Goal: Task Accomplishment & Management: Manage account settings

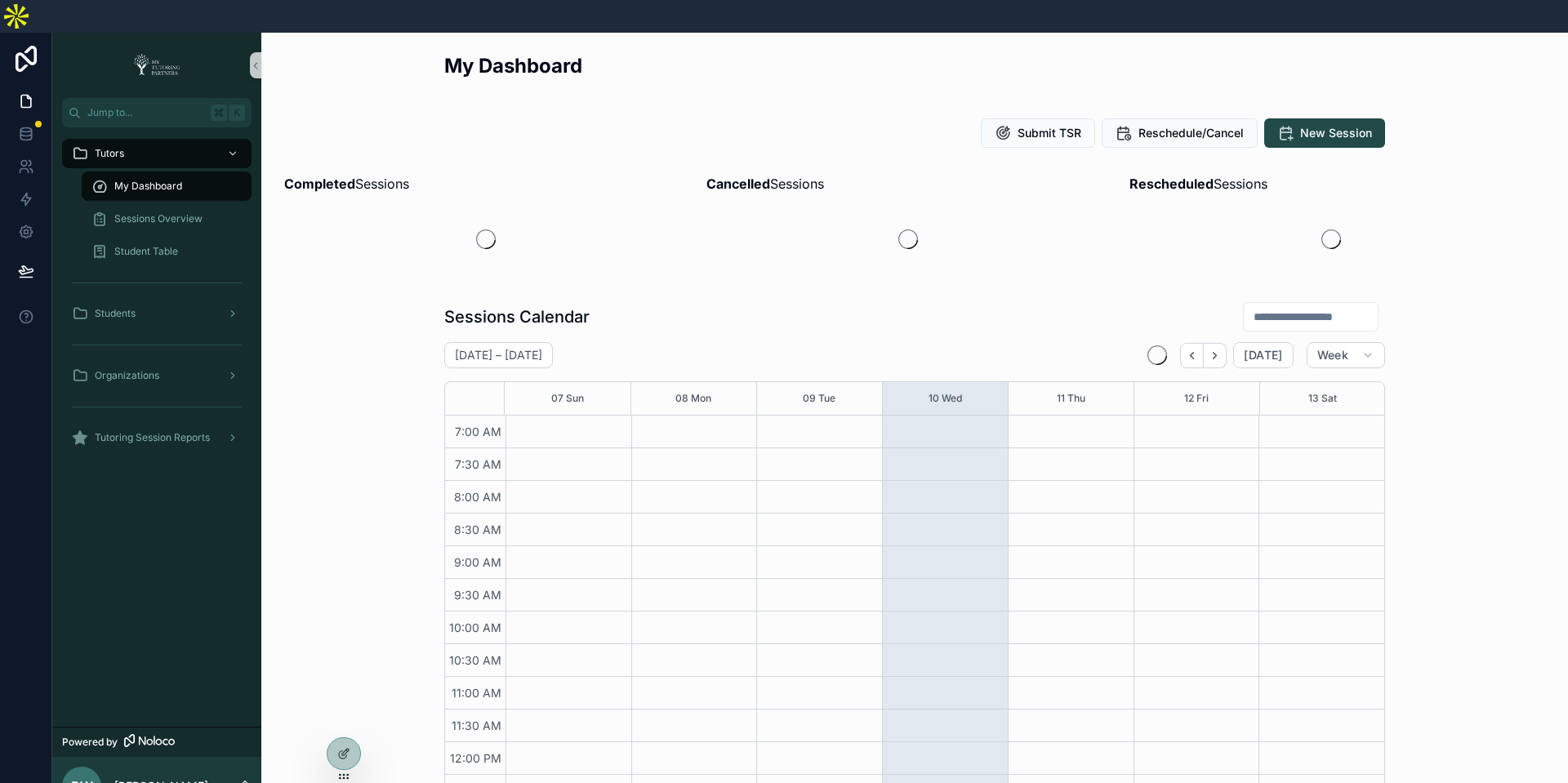
scroll to position [377, 0]
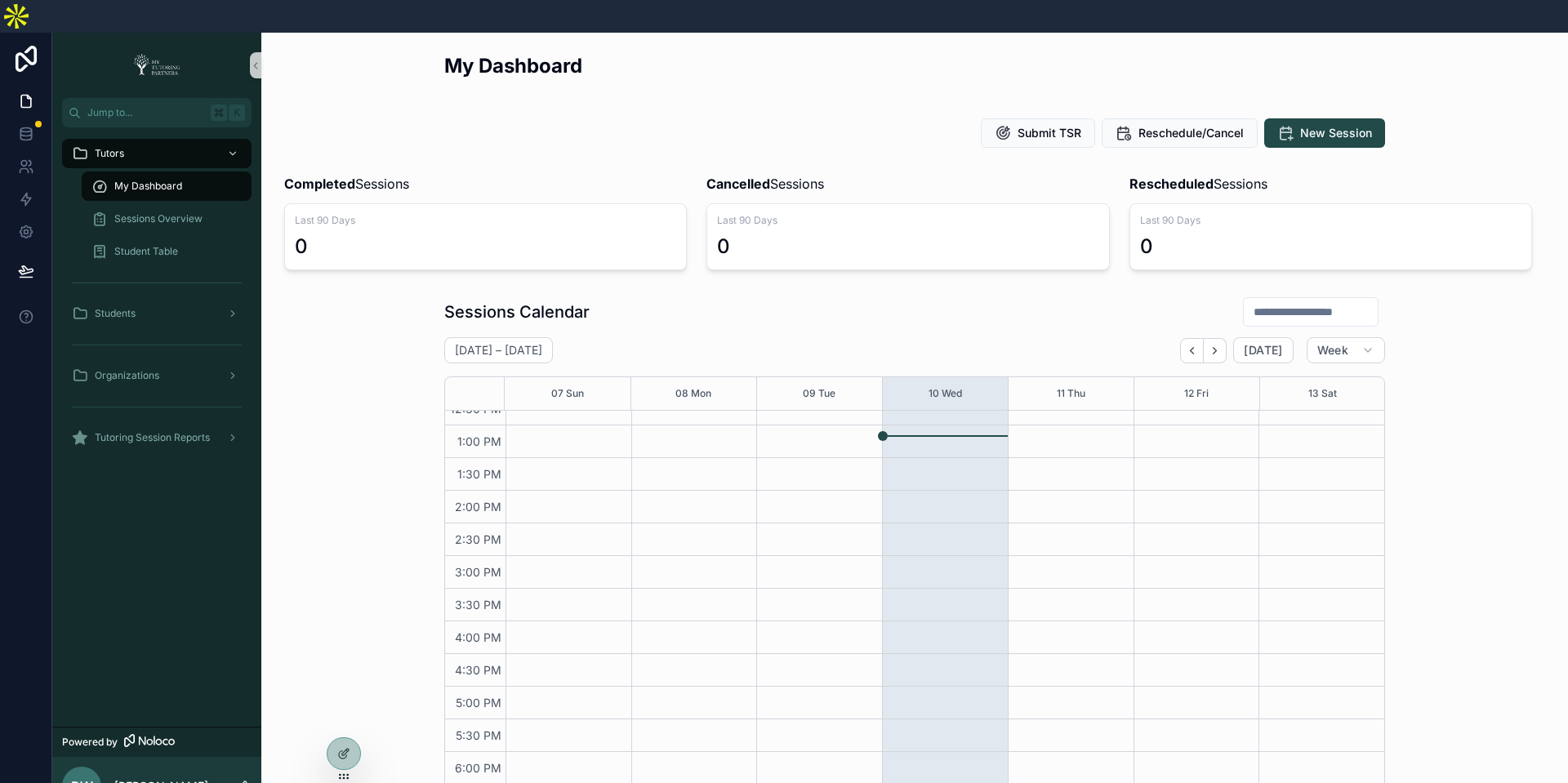
click at [226, 670] on div "Tutors My Dashboard Sessions Overview Student Table Students Organizations Tuto…" at bounding box center [156, 427] width 209 height 599
click at [36, 215] on link at bounding box center [25, 231] width 52 height 33
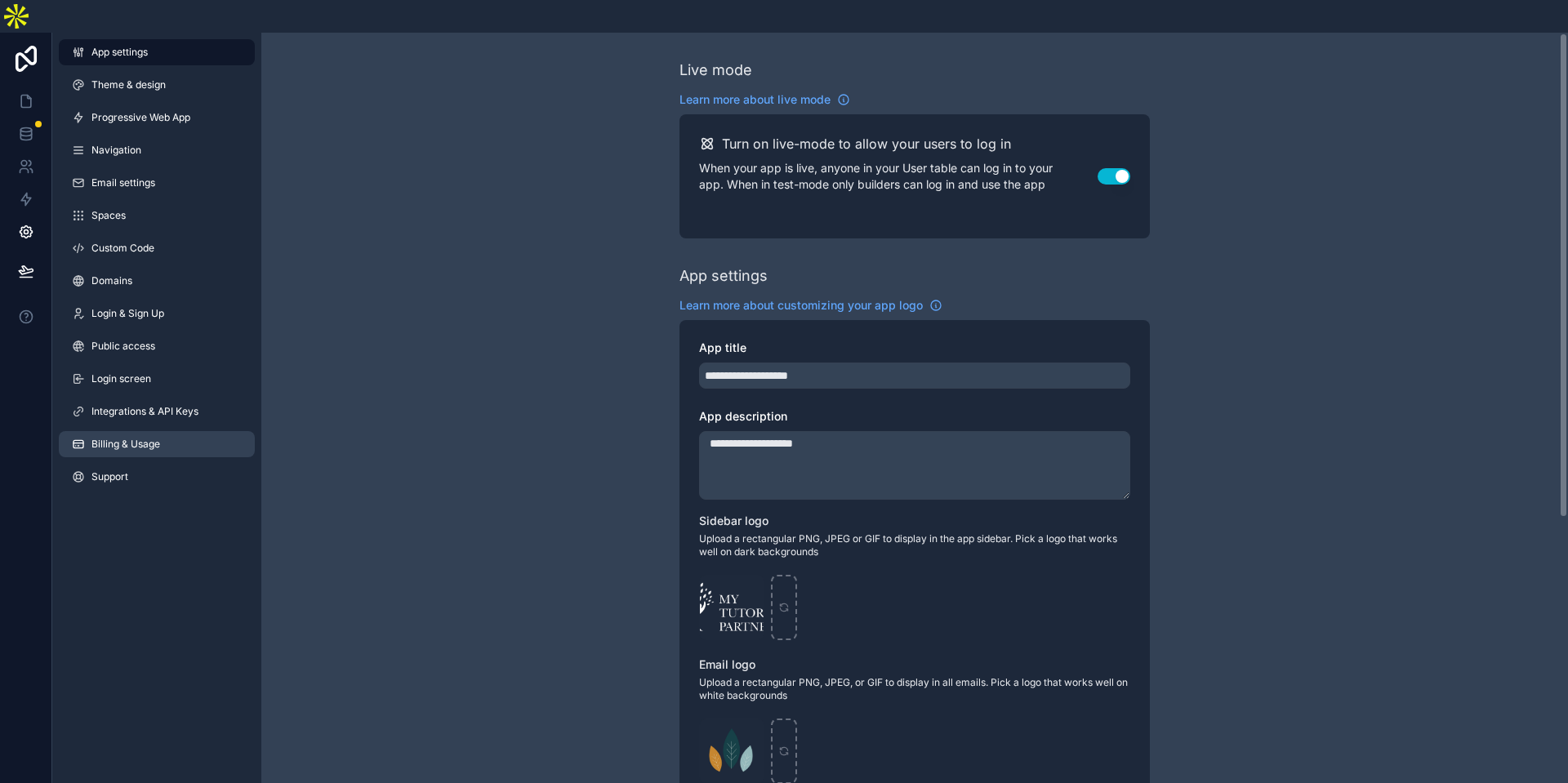
click at [156, 438] on span "Billing & Usage" at bounding box center [126, 444] width 69 height 13
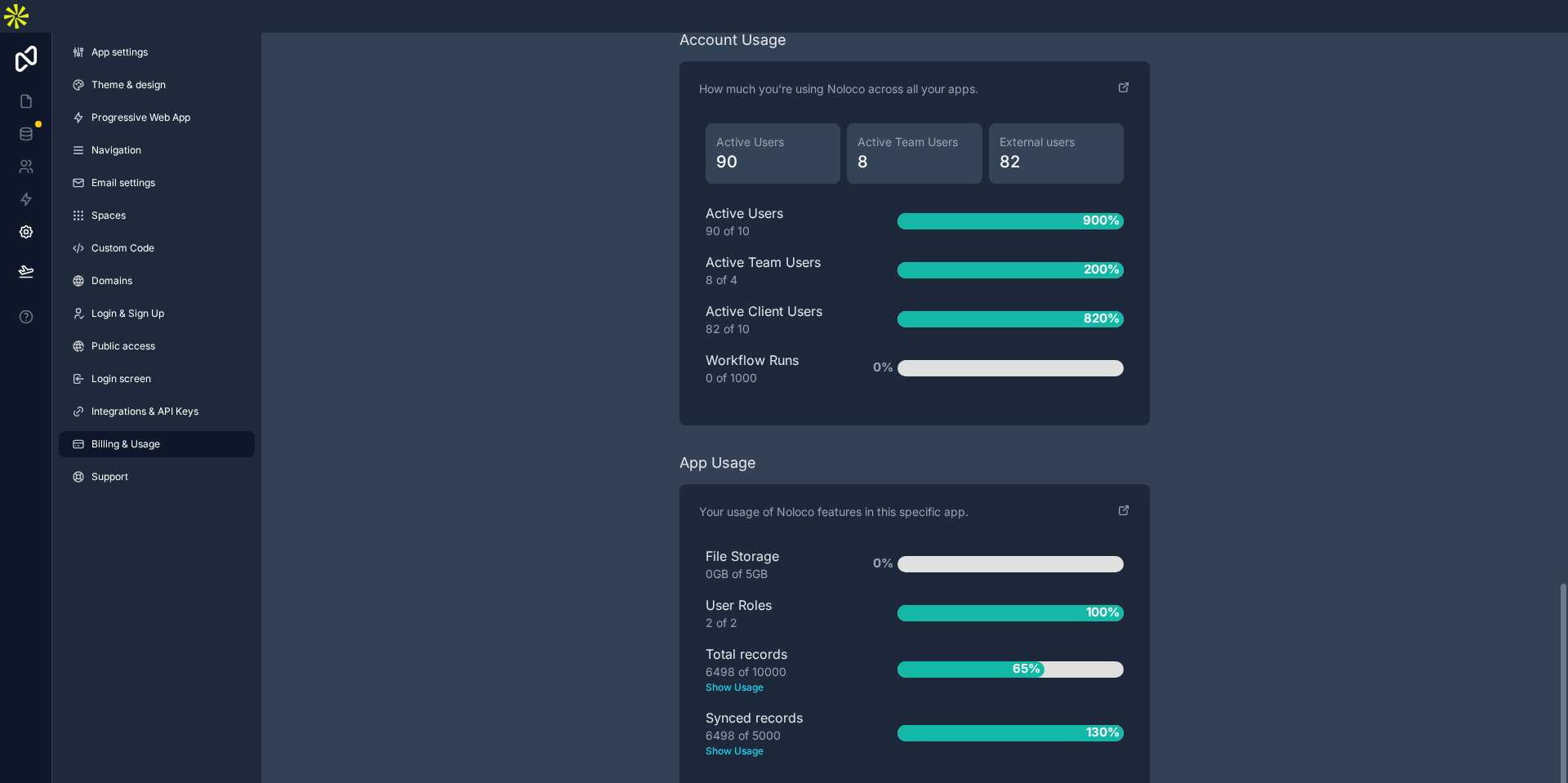
scroll to position [2098, 0]
